Goal: Information Seeking & Learning: Learn about a topic

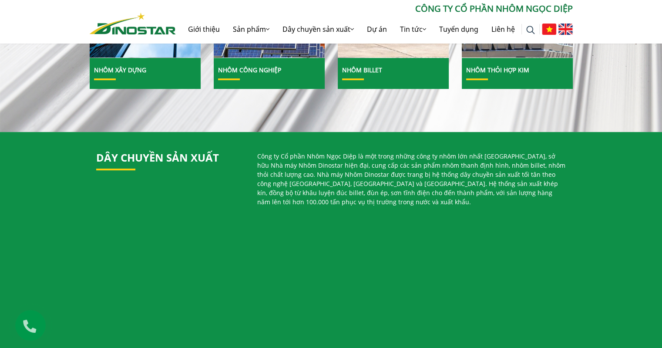
scroll to position [348, 0]
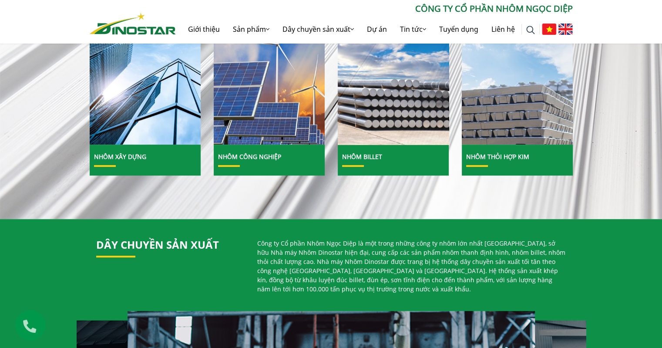
click at [402, 114] on img at bounding box center [393, 76] width 119 height 145
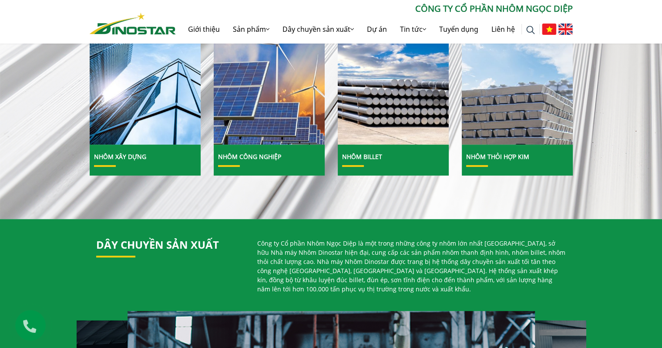
click at [360, 156] on link "Nhôm Billet" at bounding box center [362, 156] width 40 height 8
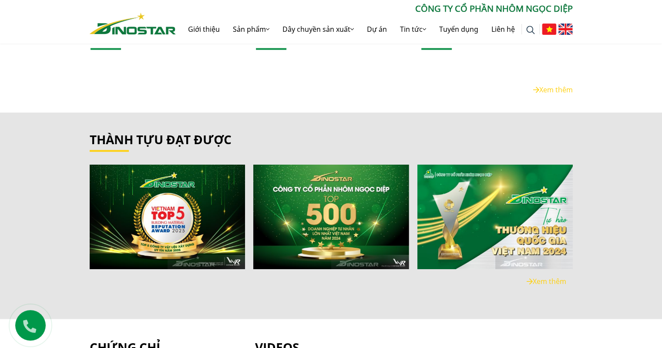
scroll to position [1610, 0]
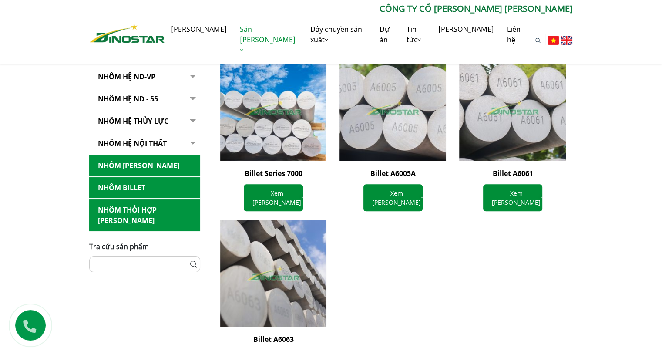
scroll to position [261, 0]
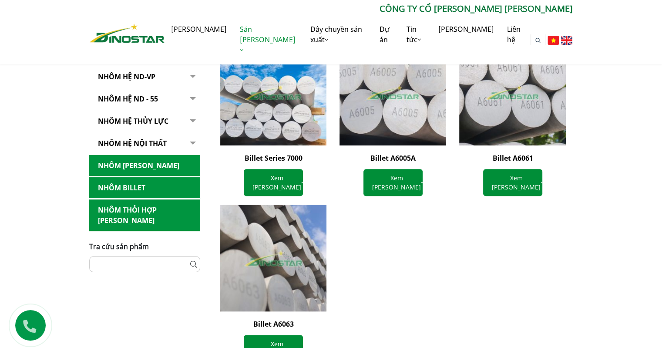
click at [278, 256] on img at bounding box center [273, 257] width 117 height 117
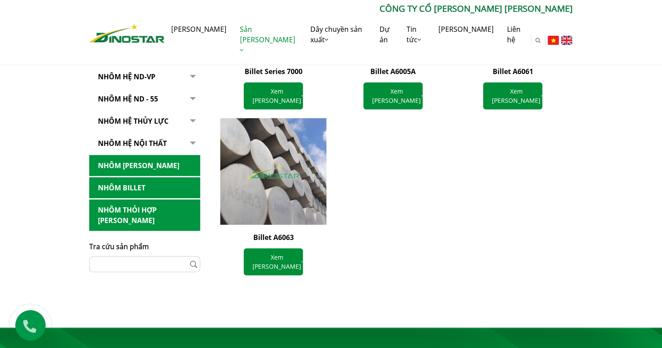
scroll to position [348, 0]
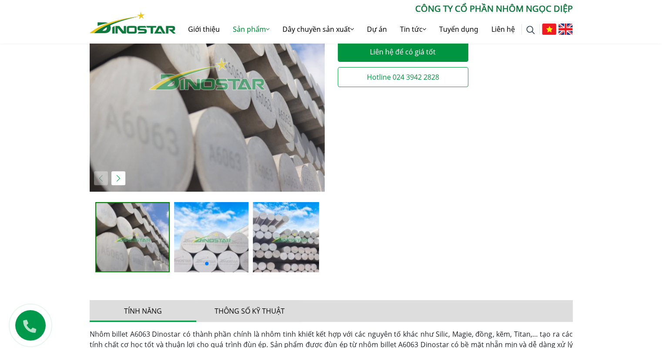
scroll to position [435, 0]
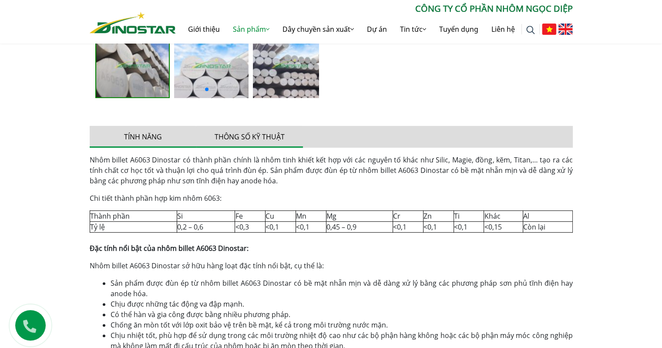
click at [253, 135] on button "Thông số kỹ thuật" at bounding box center [249, 137] width 107 height 22
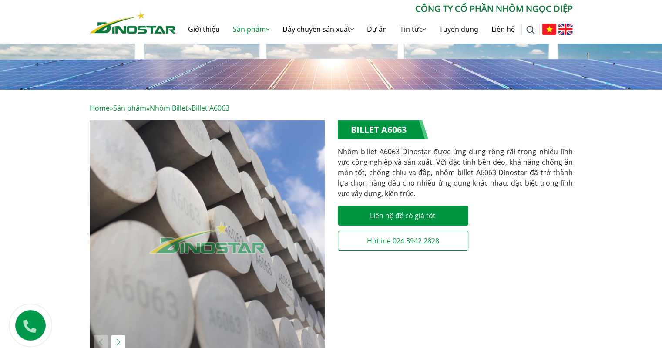
scroll to position [0, 0]
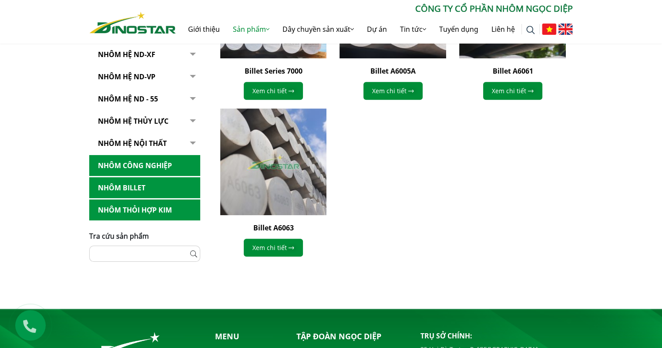
scroll to position [87, 0]
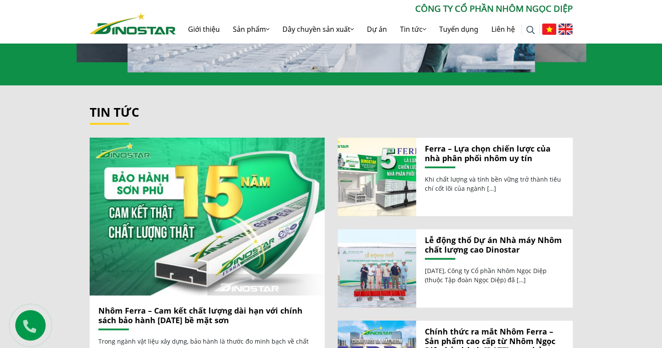
scroll to position [914, 0]
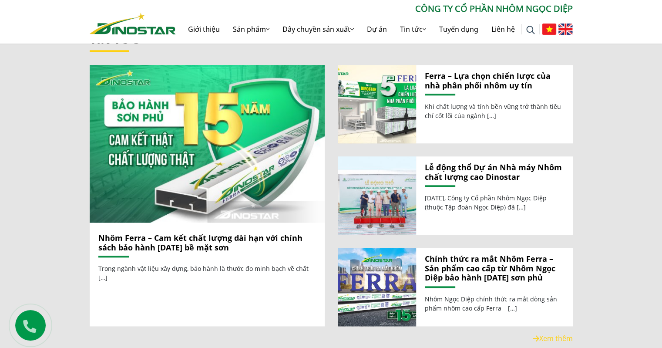
click at [493, 163] on link "Lễ động thổ Dự án Nhà máy Nhôm chất lượng cao Dinostar" at bounding box center [494, 172] width 139 height 19
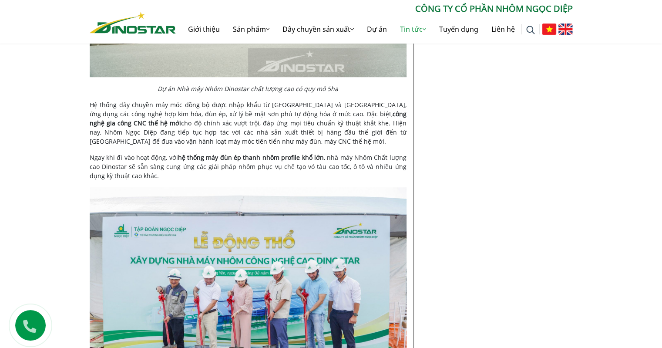
scroll to position [696, 0]
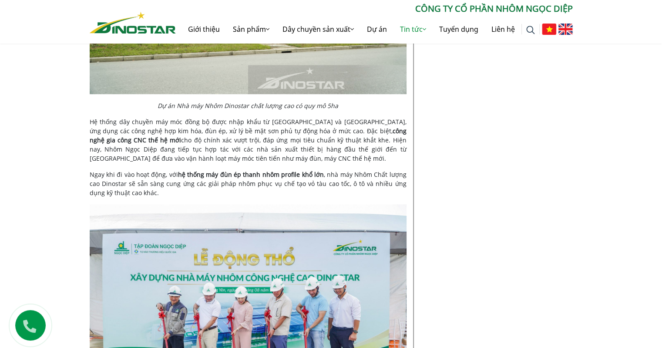
click at [301, 175] on strong "hệ thống máy đùn ép thanh nhôm profile khổ lớn" at bounding box center [251, 174] width 146 height 8
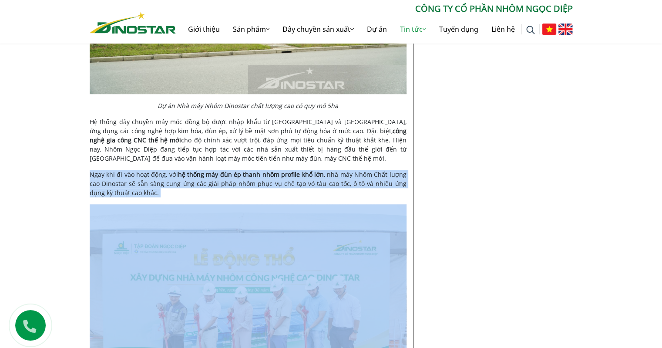
click at [301, 175] on strong "hệ thống máy đùn ép thanh nhôm profile khổ lớn" at bounding box center [251, 174] width 146 height 8
click at [297, 182] on p "Ngay khi đi vào hoạt động, với hệ thống máy đùn ép thanh nhôm profile khổ lớn ,…" at bounding box center [248, 183] width 317 height 27
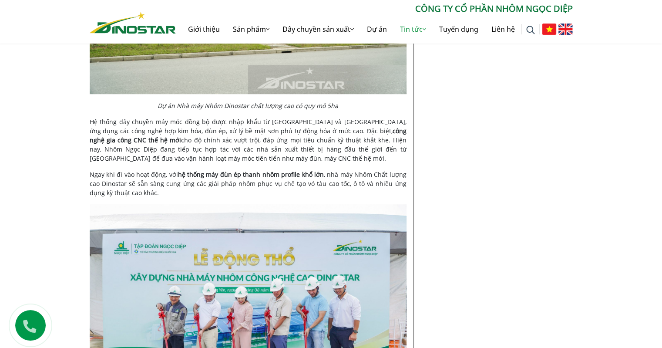
click at [297, 182] on p "Ngay khi đi vào hoạt động, với hệ thống máy đùn ép thanh nhôm profile khổ lớn ,…" at bounding box center [248, 183] width 317 height 27
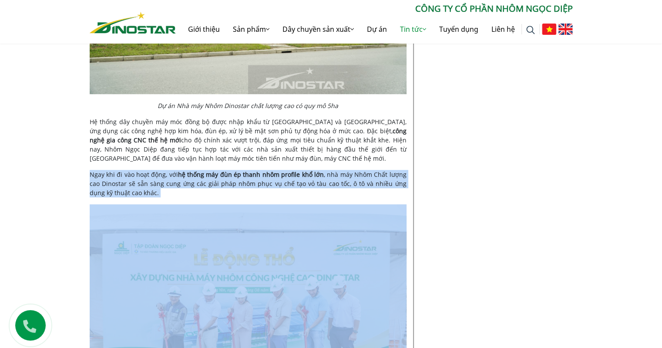
click at [297, 182] on p "Ngay khi đi vào hoạt động, với hệ thống máy đùn ép thanh nhôm profile khổ lớn ,…" at bounding box center [248, 183] width 317 height 27
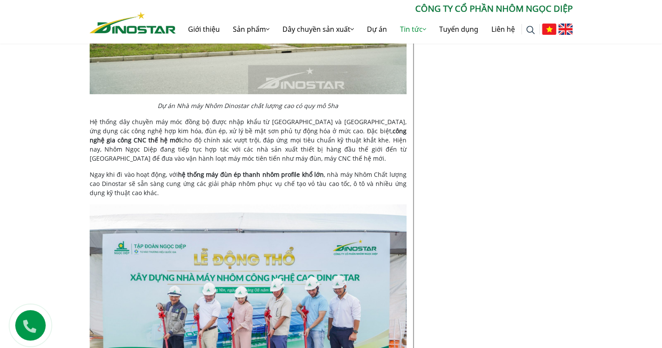
click at [300, 134] on p "Hệ thống dây chuyền máy móc đồng bộ được nhập khẩu từ châu Âu và Nhật Bản, ứng …" at bounding box center [248, 140] width 317 height 46
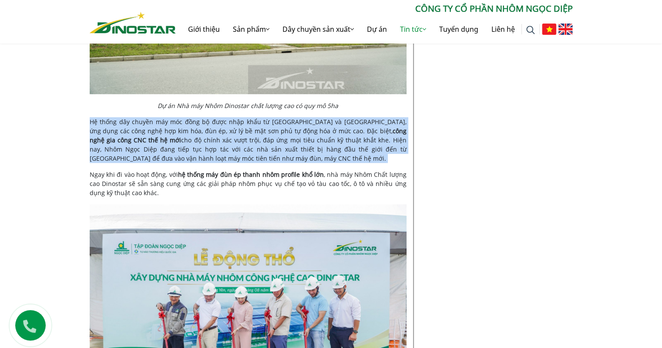
click at [300, 134] on p "Hệ thống dây chuyền máy móc đồng bộ được nhập khẩu từ châu Âu và Nhật Bản, ứng …" at bounding box center [248, 140] width 317 height 46
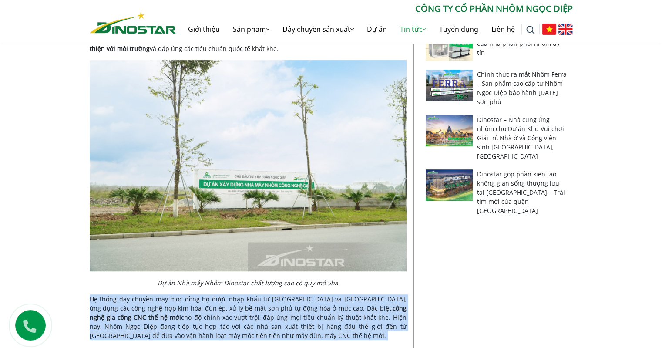
scroll to position [479, 0]
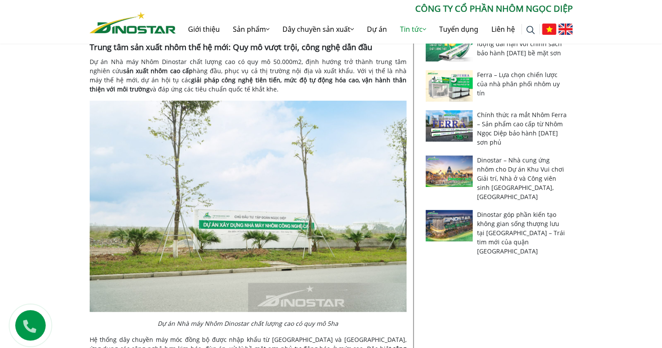
click at [305, 78] on strong "giải pháp công nghệ tiên tiến, mức độ tự động hóa cao, vận hành thân thiện với …" at bounding box center [248, 84] width 317 height 17
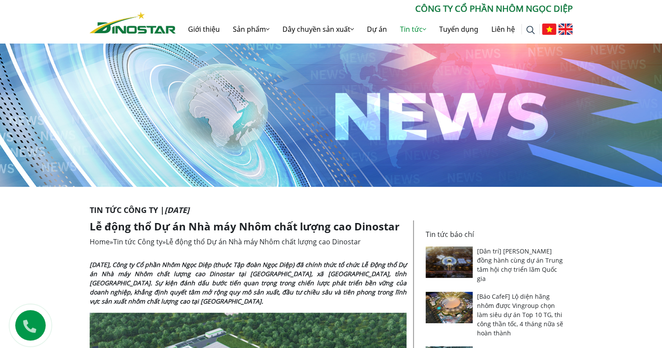
scroll to position [0, 0]
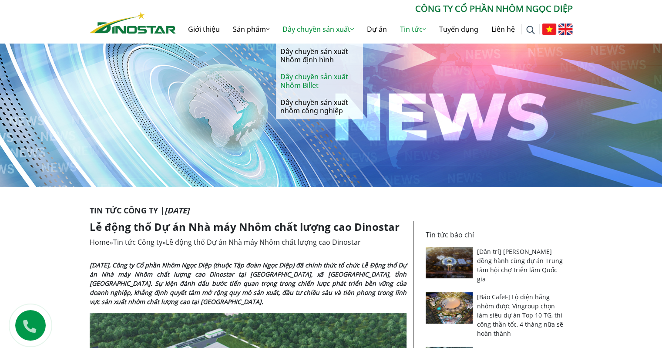
click at [319, 77] on link "Dây chuyền sản xuất Nhôm Billet" at bounding box center [319, 80] width 87 height 25
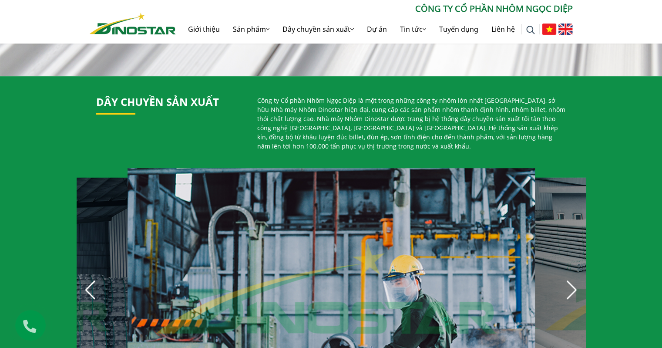
scroll to position [392, 0]
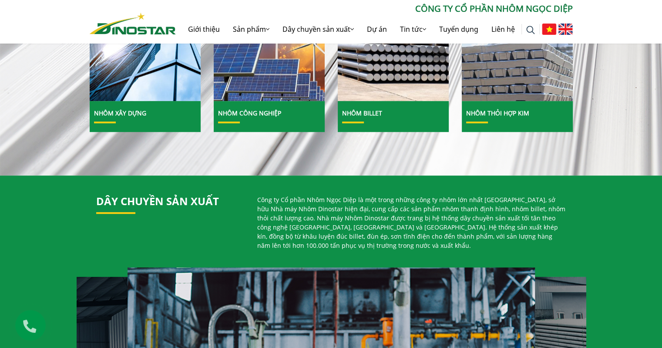
click at [452, 224] on p "Công ty Cổ phần Nhôm Ngọc Diệp là một trong những công ty nhôm lớn nhất Việt Na…" at bounding box center [411, 222] width 309 height 55
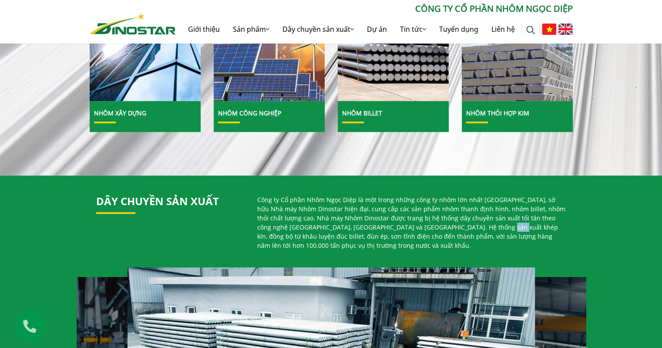
click at [452, 224] on p "Công ty Cổ phần Nhôm Ngọc Diệp là một trong những công ty nhôm lớn nhất Việt Na…" at bounding box center [411, 222] width 309 height 55
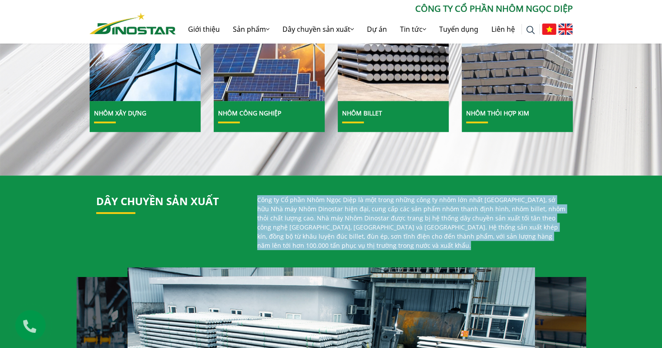
click at [452, 224] on p "Công ty Cổ phần Nhôm Ngọc Diệp là một trong những công ty nhôm lớn nhất Việt Na…" at bounding box center [411, 222] width 309 height 55
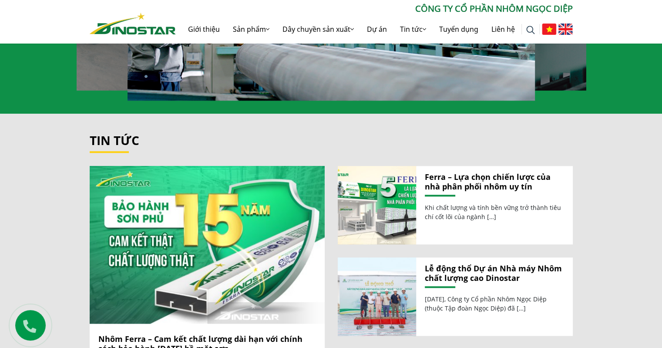
scroll to position [783, 0]
